Goal: Find specific page/section: Find specific page/section

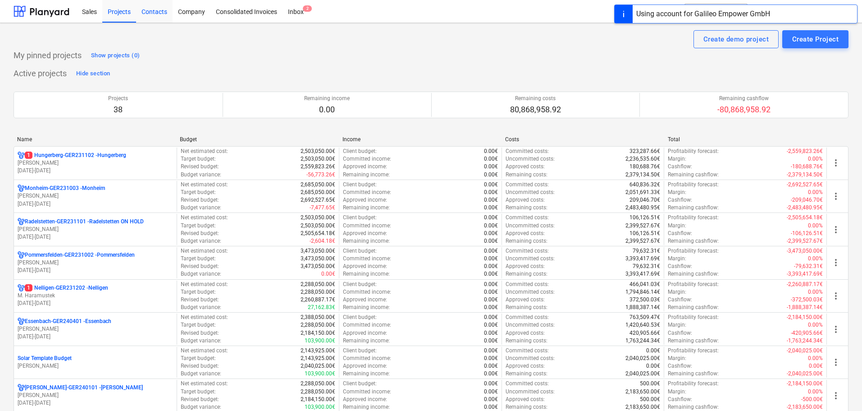
click at [160, 11] on div "Contacts" at bounding box center [154, 11] width 37 height 23
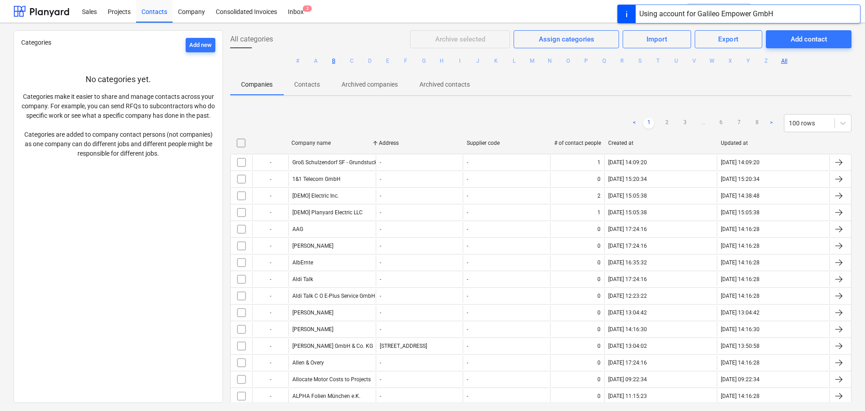
click at [331, 60] on button "B" at bounding box center [334, 60] width 11 height 11
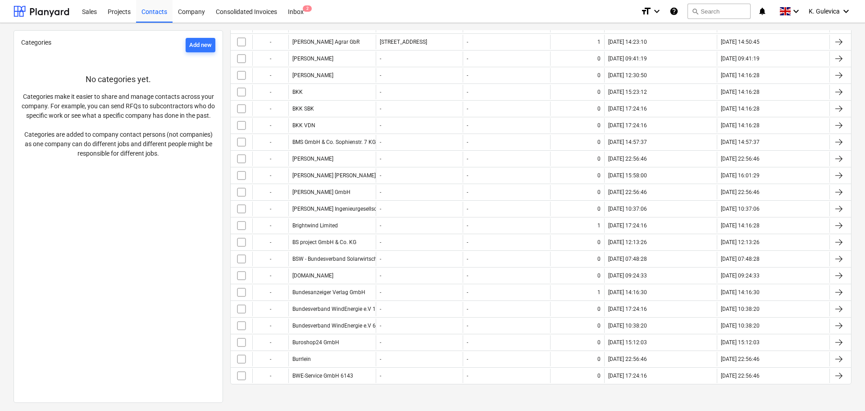
scroll to position [429, 0]
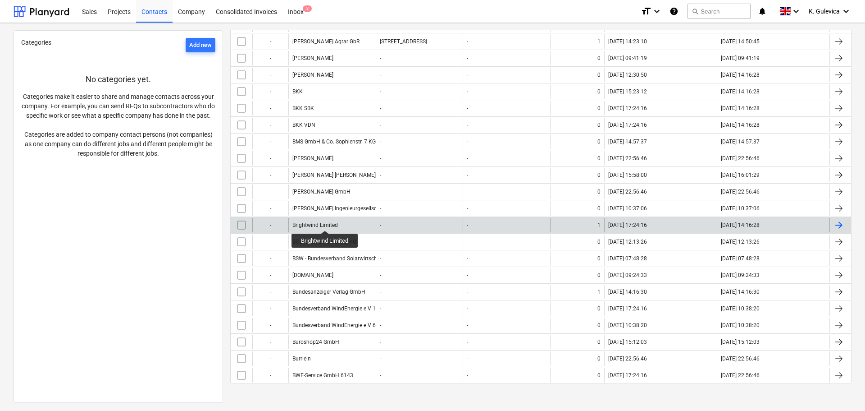
click at [325, 222] on div "Brightwind Limited" at bounding box center [315, 225] width 46 height 6
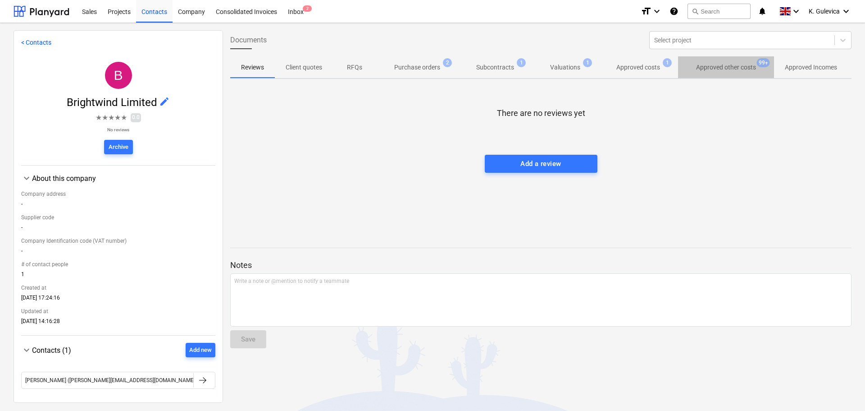
click at [730, 65] on p "Approved other costs" at bounding box center [726, 67] width 60 height 9
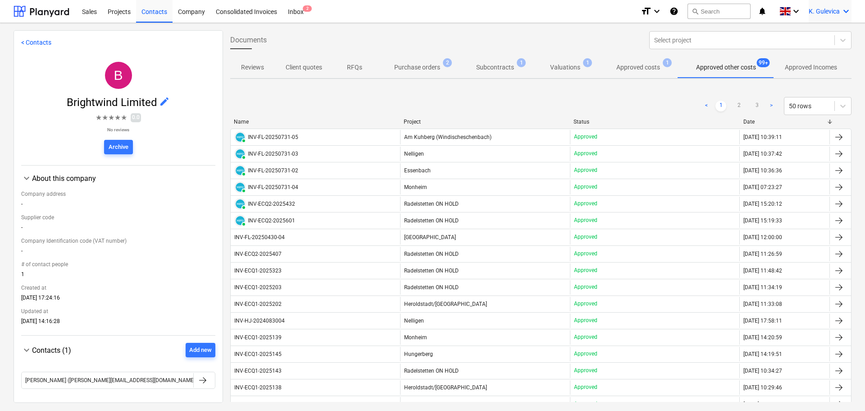
click at [824, 12] on span "K. Gulevica" at bounding box center [824, 11] width 31 height 7
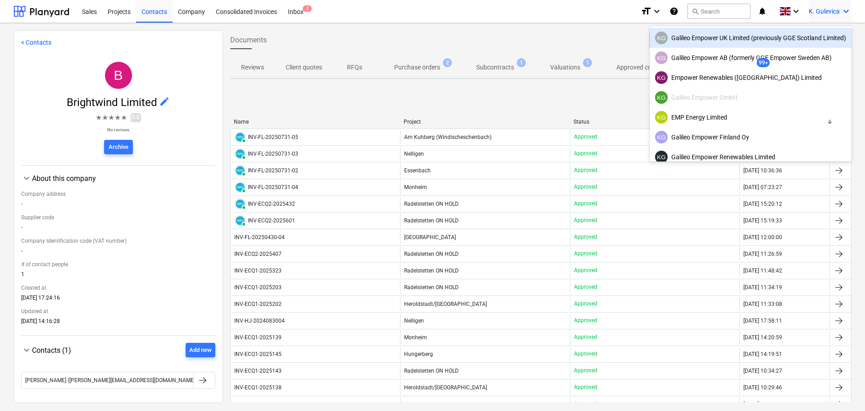
click at [709, 38] on div "KG Galileo Empower UK Limited (previously GGE Scotland Limited)" at bounding box center [750, 38] width 191 height 13
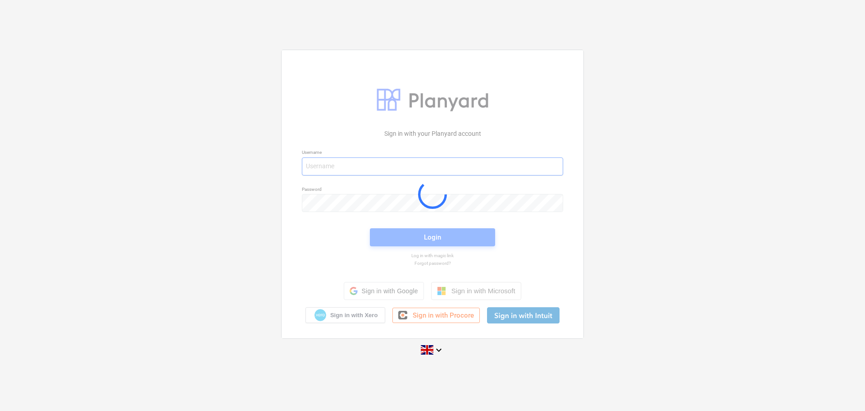
type input "[EMAIL_ADDRESS][DOMAIN_NAME]"
